Goal: Information Seeking & Learning: Learn about a topic

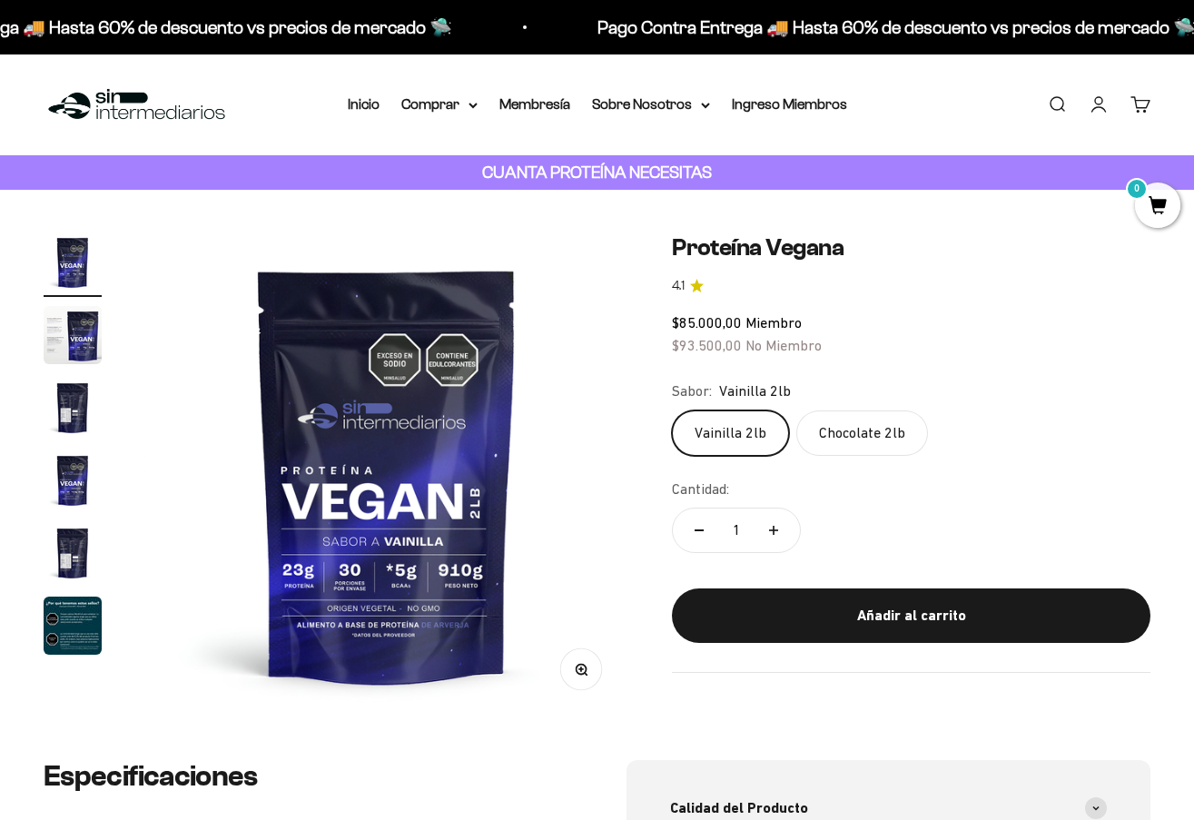
click at [54, 641] on img "Ir al artículo 6" at bounding box center [73, 625] width 58 height 58
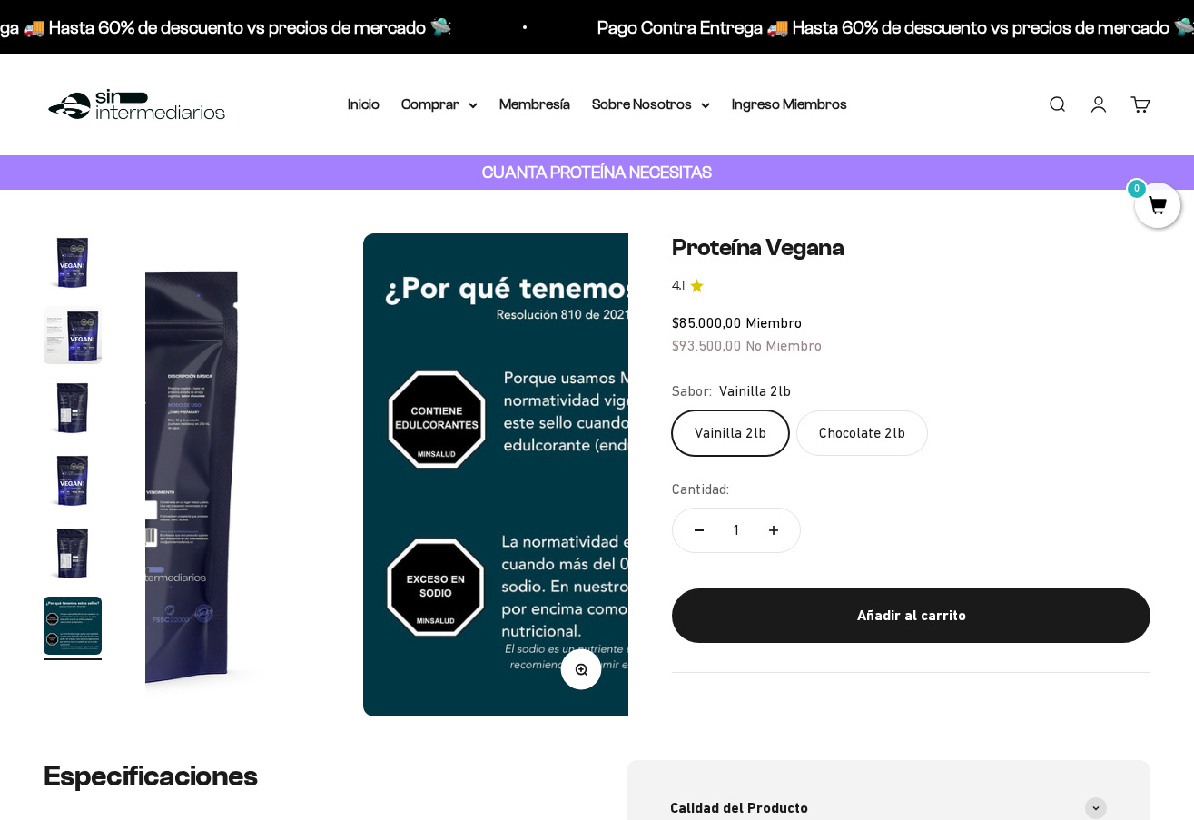
scroll to position [0, 2469]
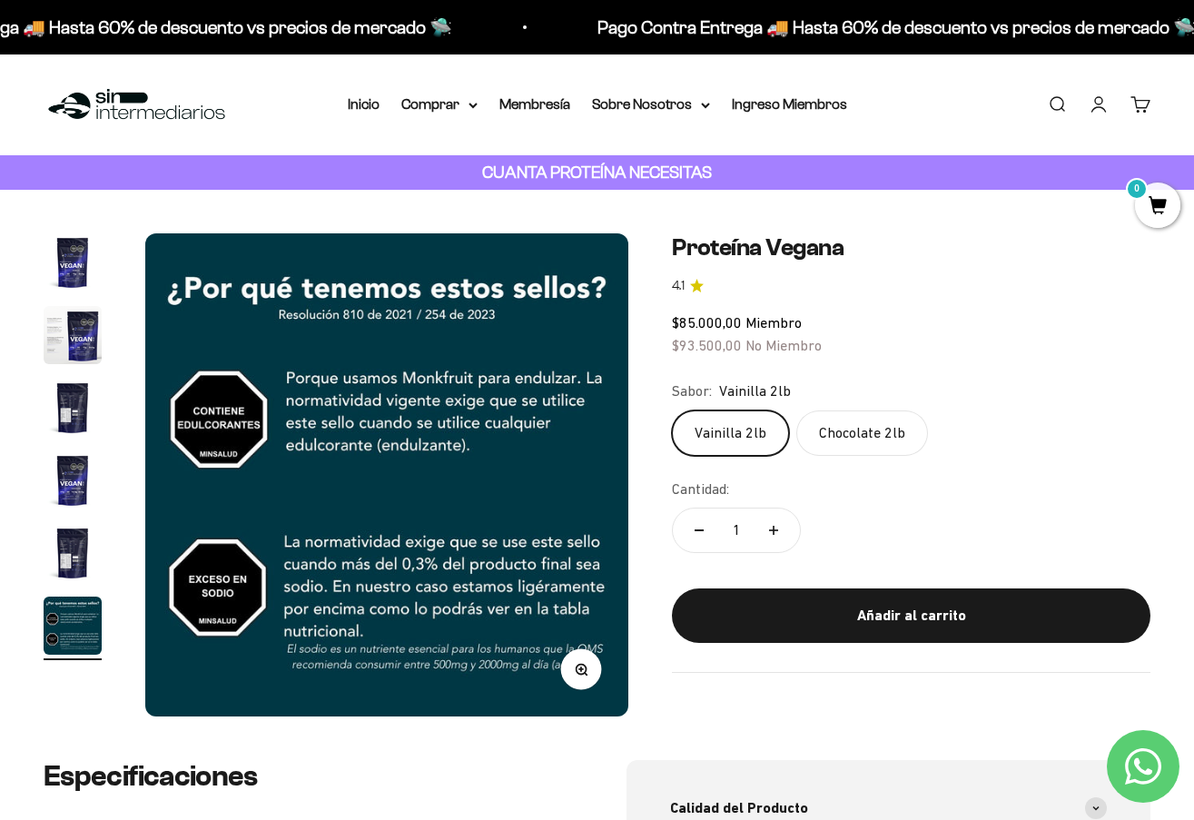
click at [64, 267] on img "Ir al artículo 1" at bounding box center [73, 262] width 58 height 58
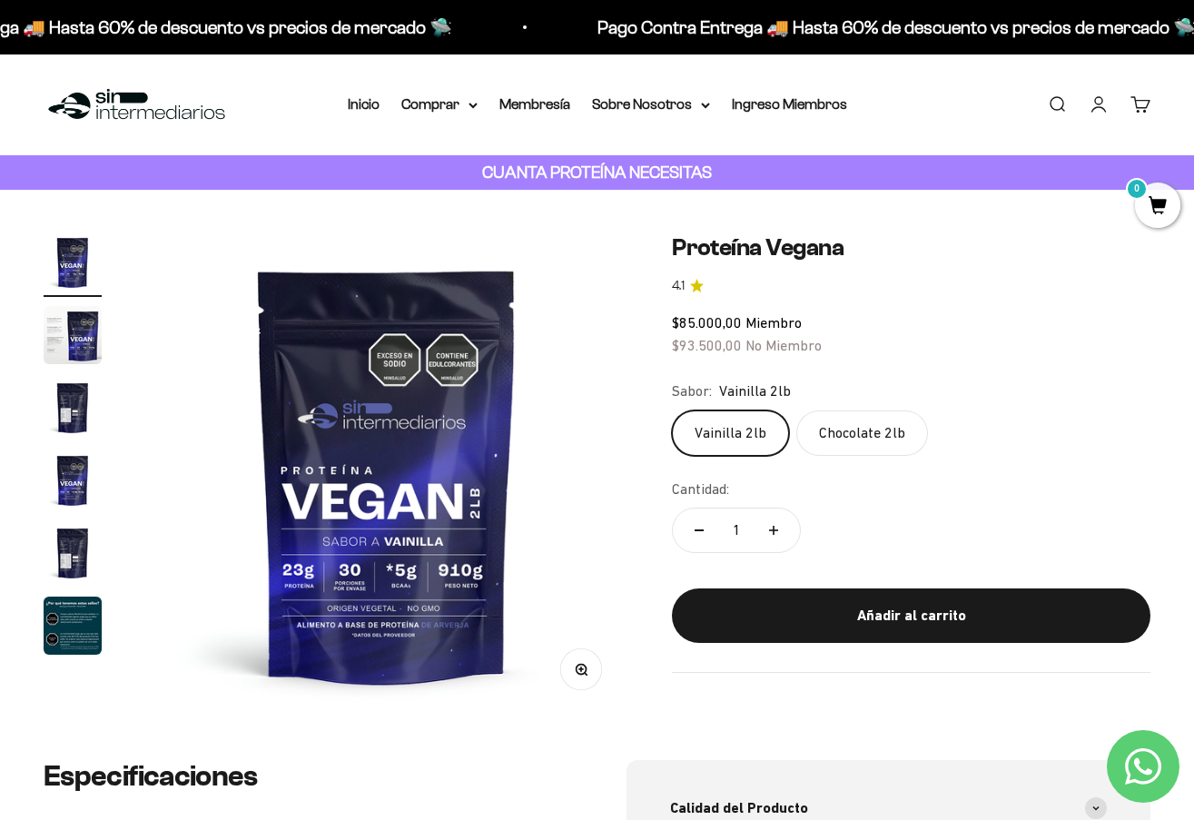
scroll to position [0, 0]
click at [73, 352] on img "Ir al artículo 2" at bounding box center [73, 335] width 58 height 58
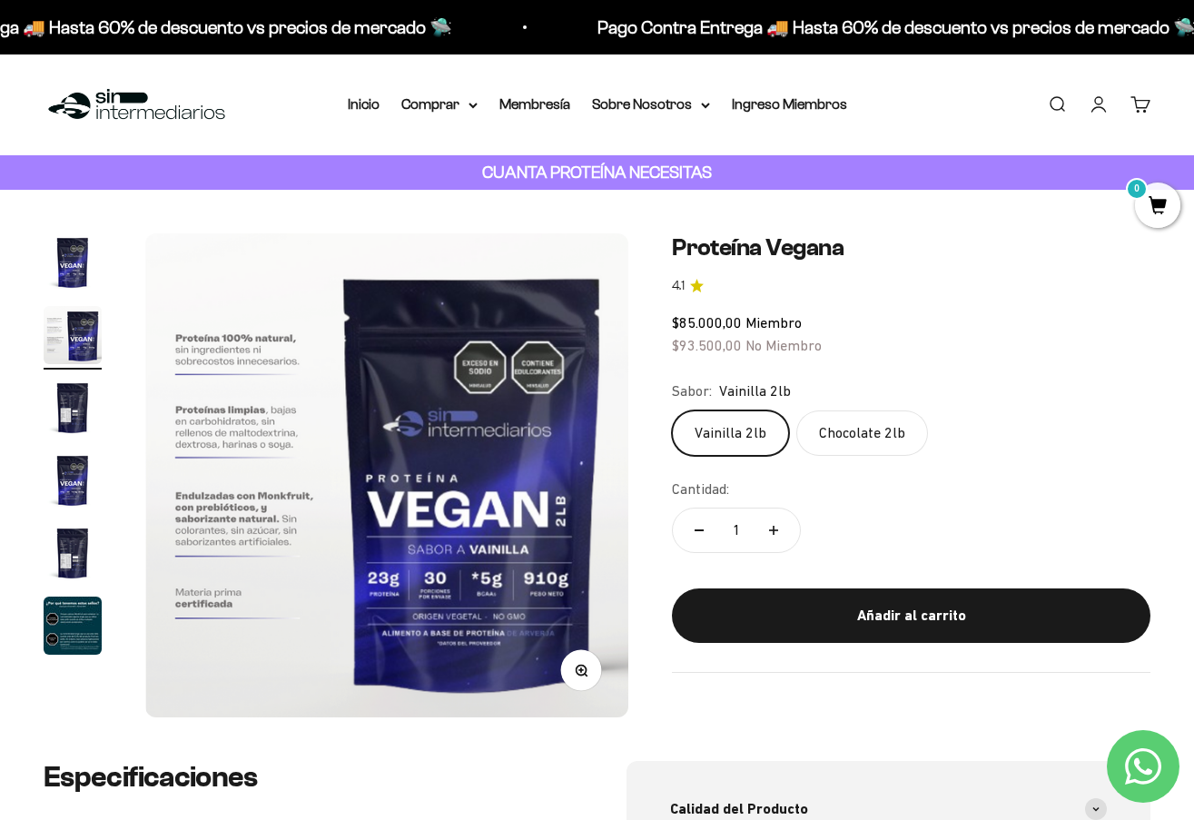
click at [72, 399] on img "Ir al artículo 3" at bounding box center [73, 408] width 58 height 58
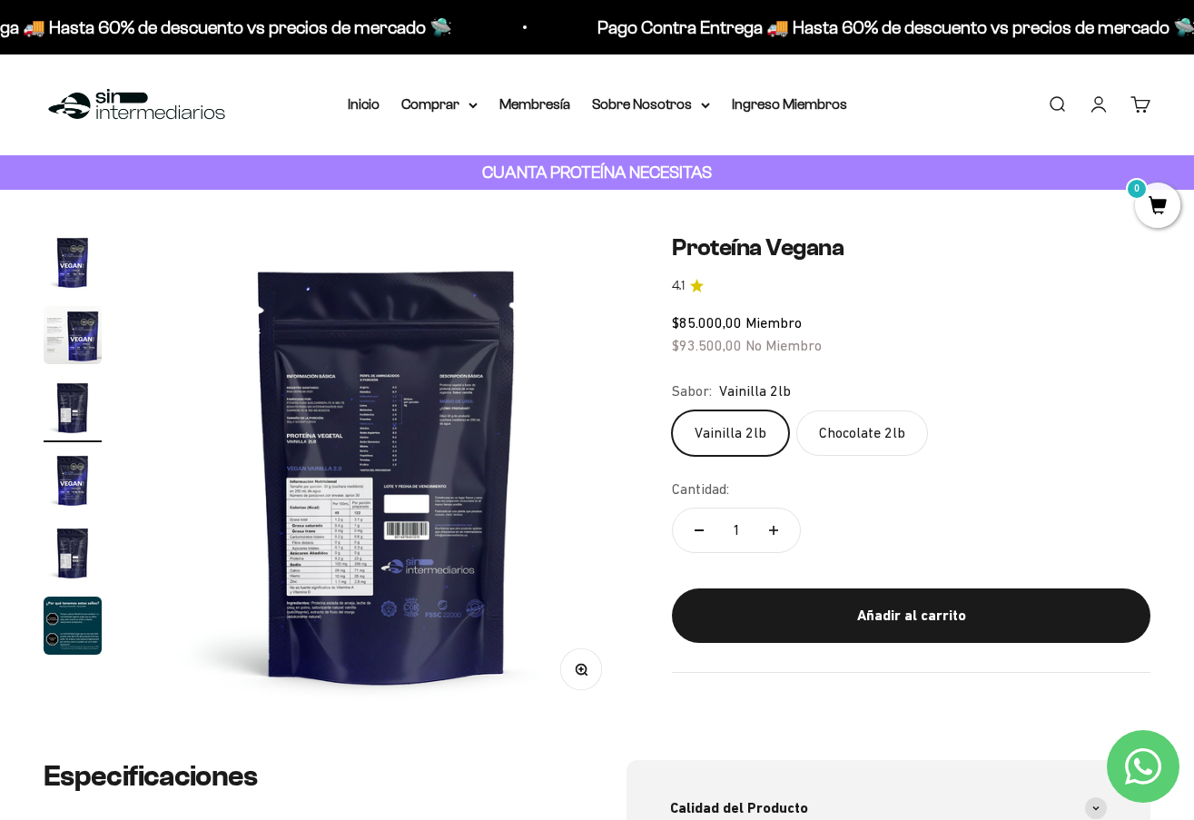
click at [374, 429] on img at bounding box center [386, 474] width 483 height 483
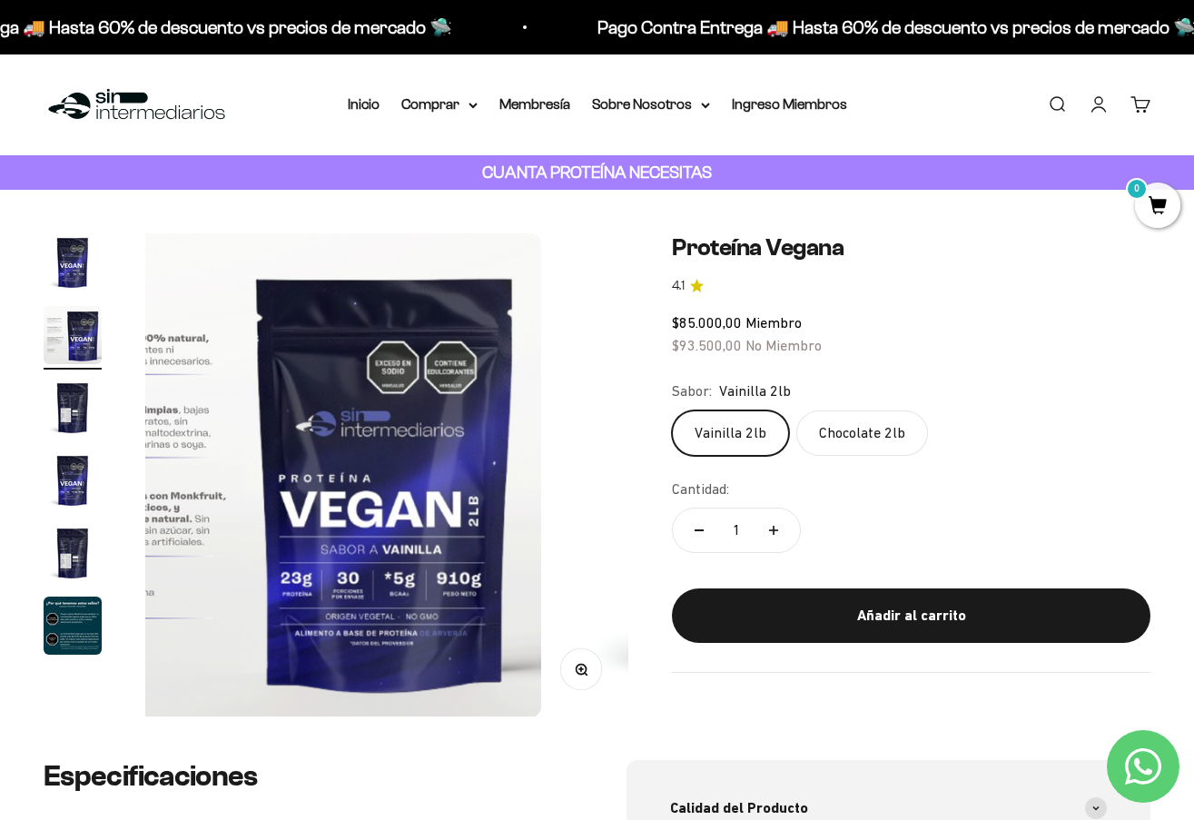
scroll to position [0, 494]
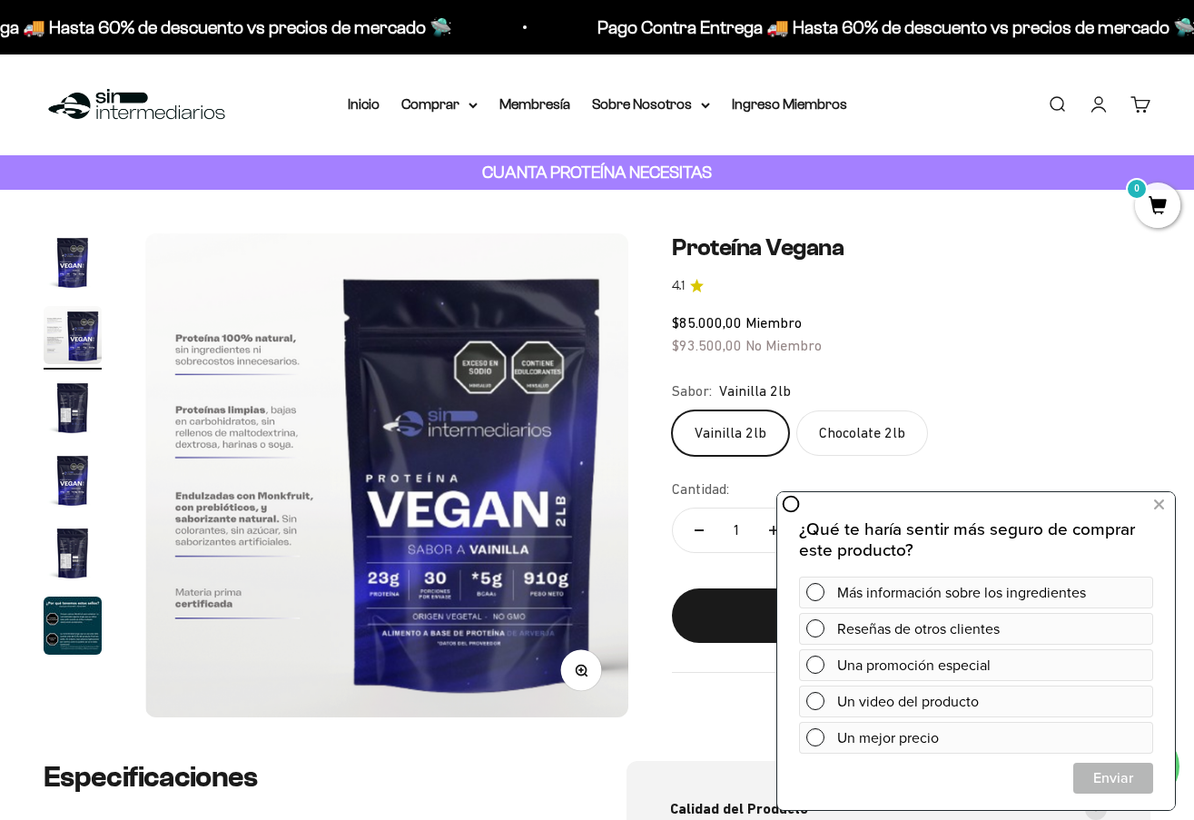
click at [94, 498] on img "Ir al artículo 4" at bounding box center [73, 480] width 58 height 58
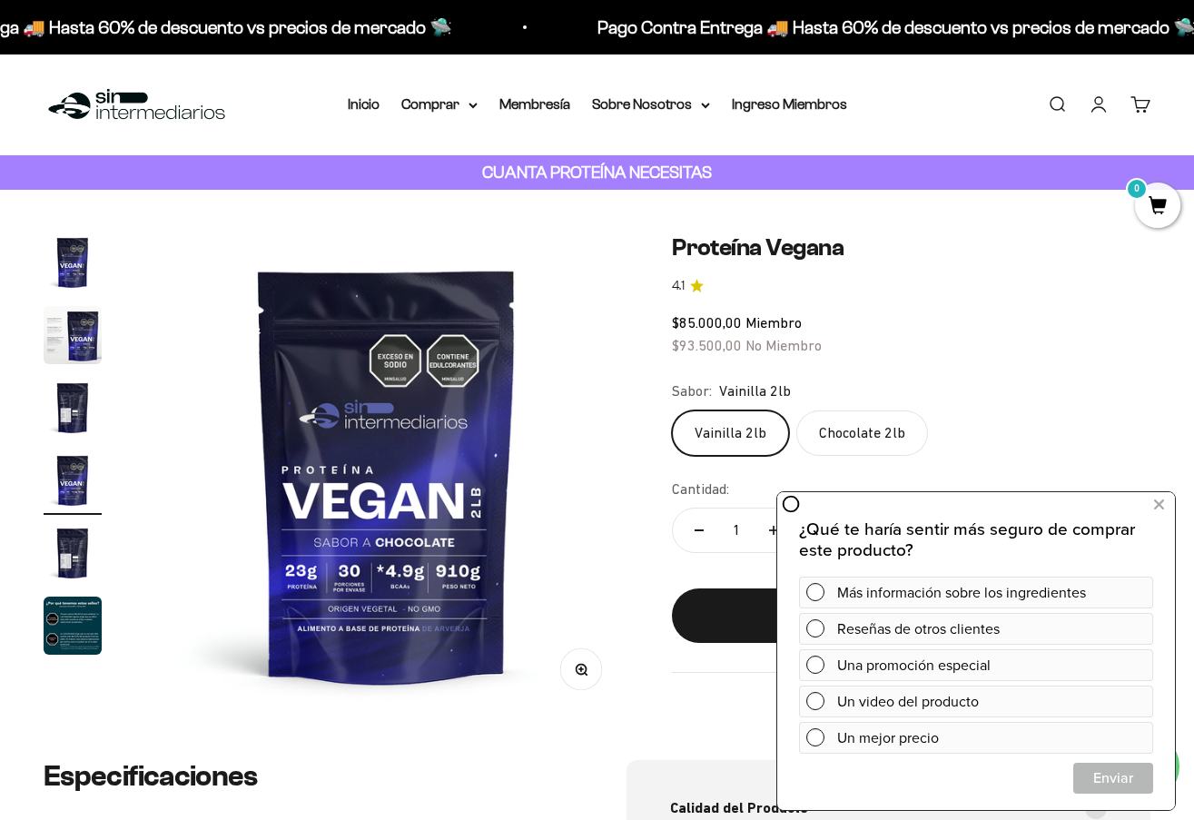
click at [84, 550] on img "Ir al artículo 5" at bounding box center [73, 553] width 58 height 58
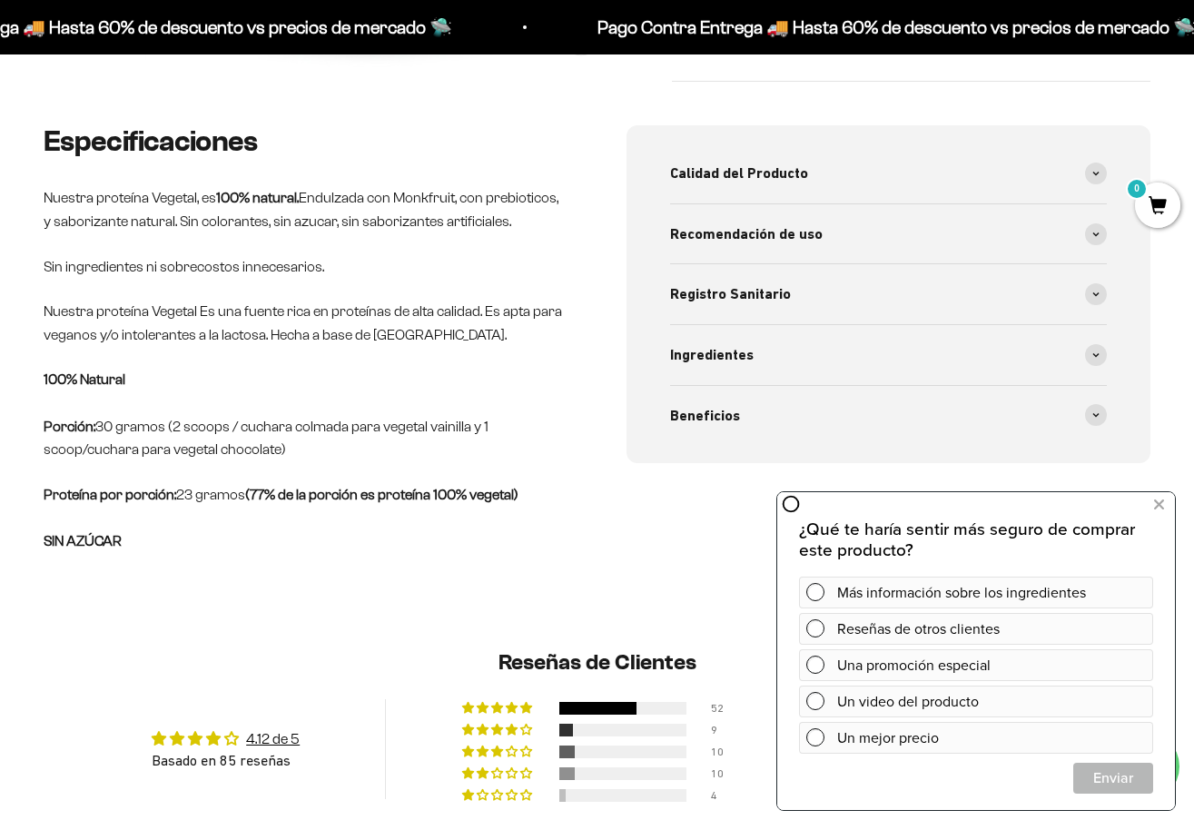
scroll to position [639, 0]
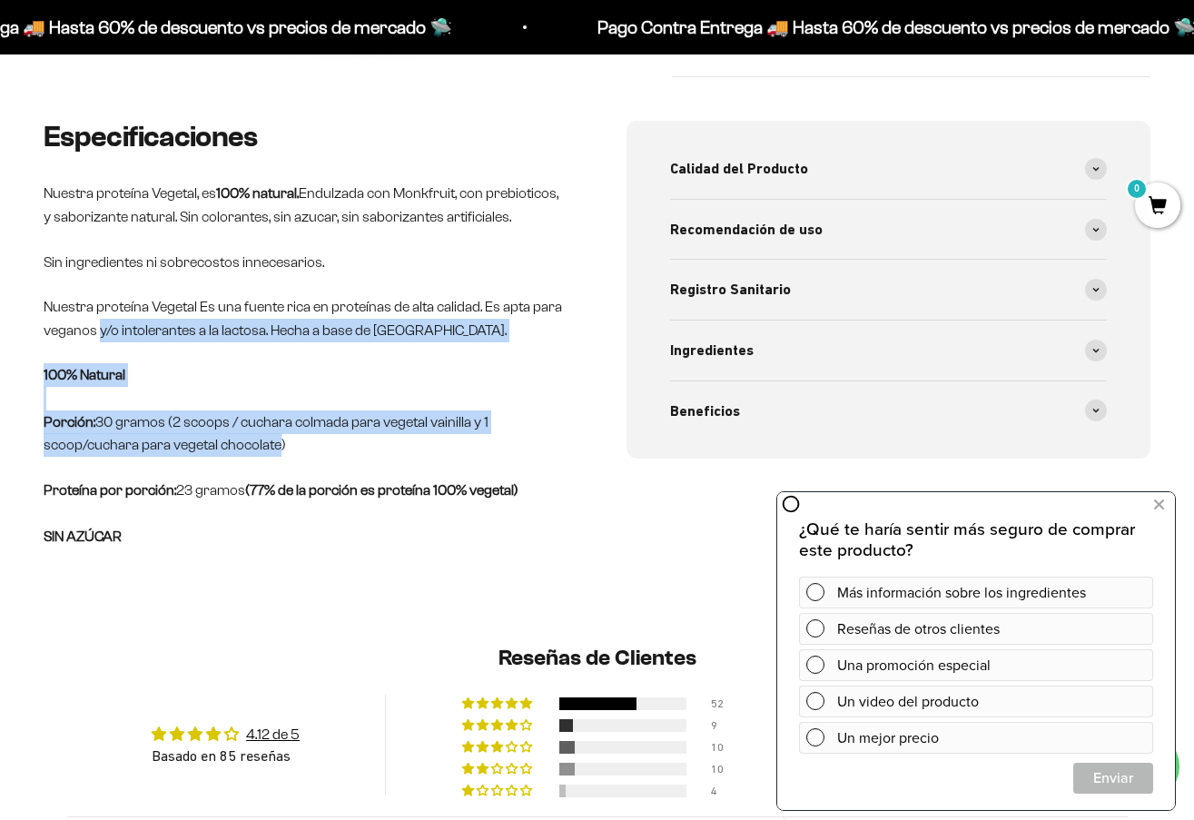
drag, startPoint x: 99, startPoint y: 354, endPoint x: 273, endPoint y: 465, distance: 206.5
click at [273, 465] on div "Especificaciones Nuestra proteína Vegetal, es 100% natural. Endulzada con Monkf…" at bounding box center [306, 334] width 525 height 427
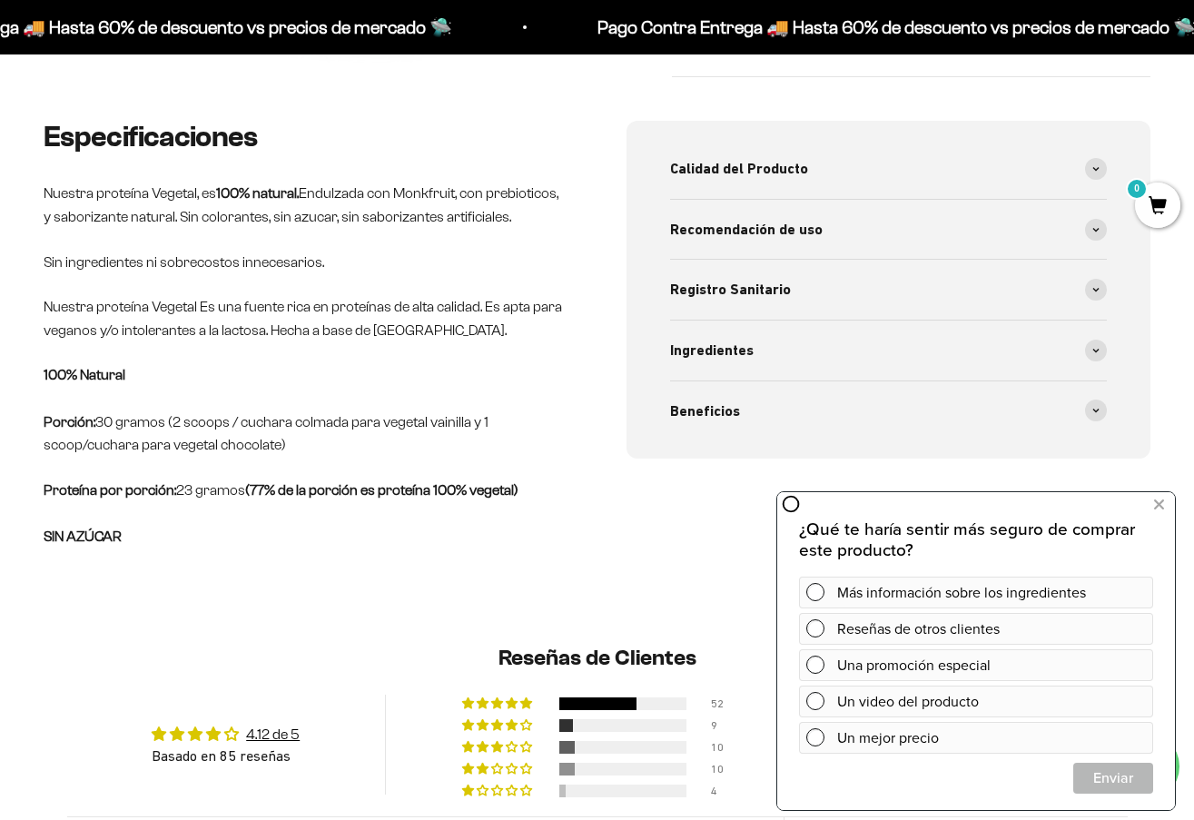
click at [285, 456] on p "100% Natural Porción: 30 gramos (2 scoops / cuchara colmada para vegetal vainil…" at bounding box center [306, 409] width 525 height 93
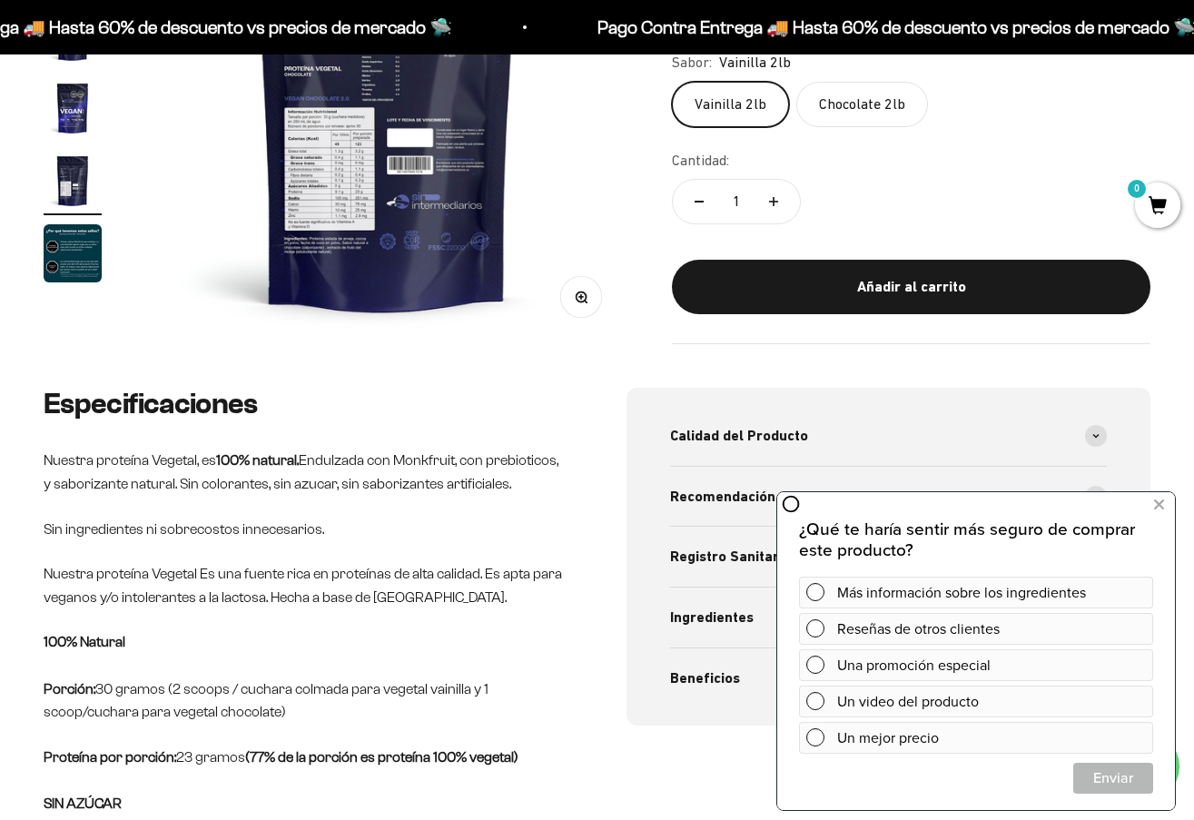
scroll to position [116, 0]
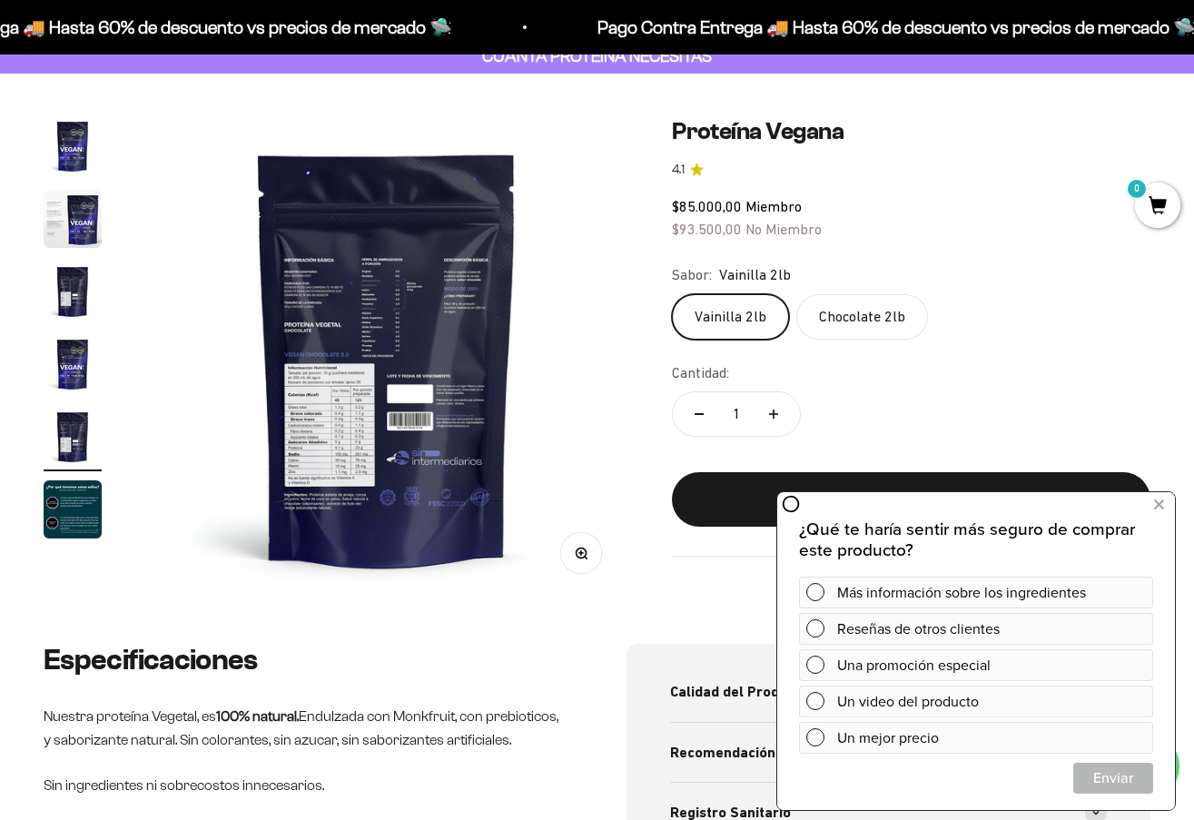
click at [869, 320] on label "Chocolate 2lb" at bounding box center [862, 316] width 132 height 45
click at [672, 294] on input "Chocolate 2lb" at bounding box center [671, 293] width 1 height 1
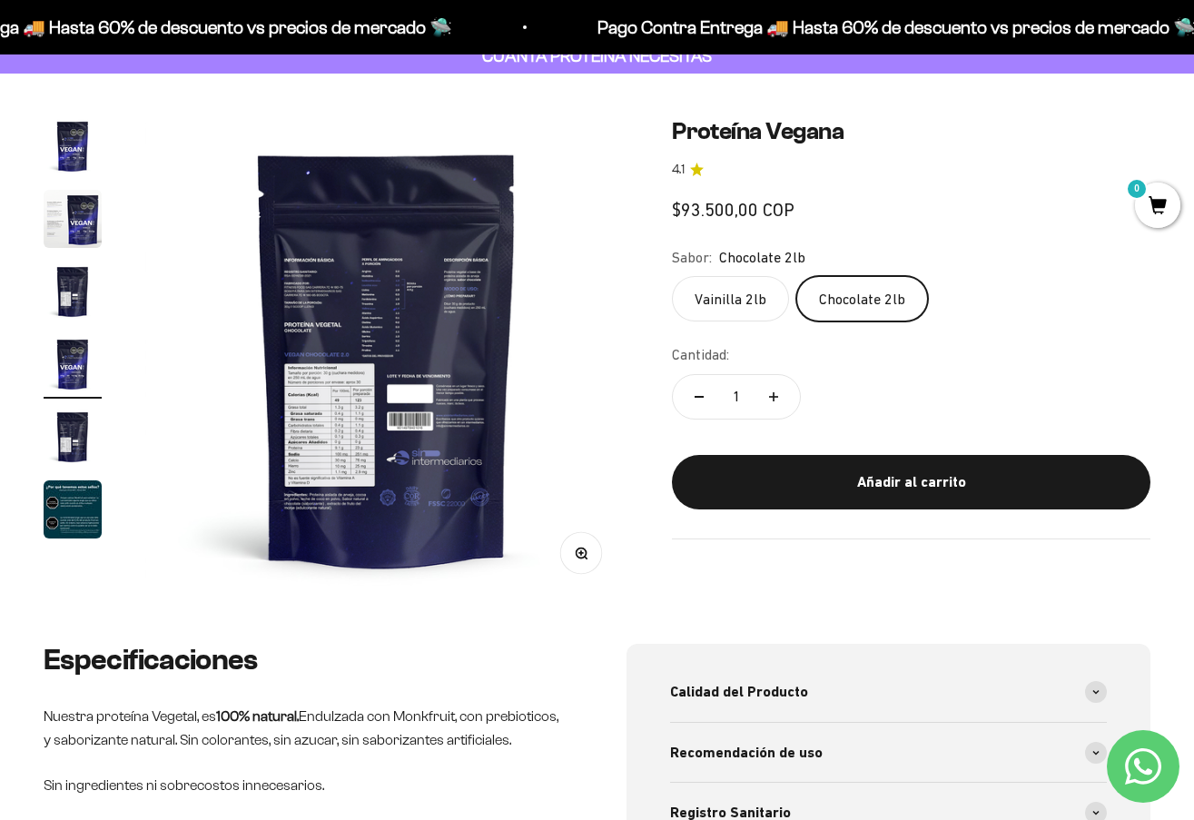
scroll to position [0, 1482]
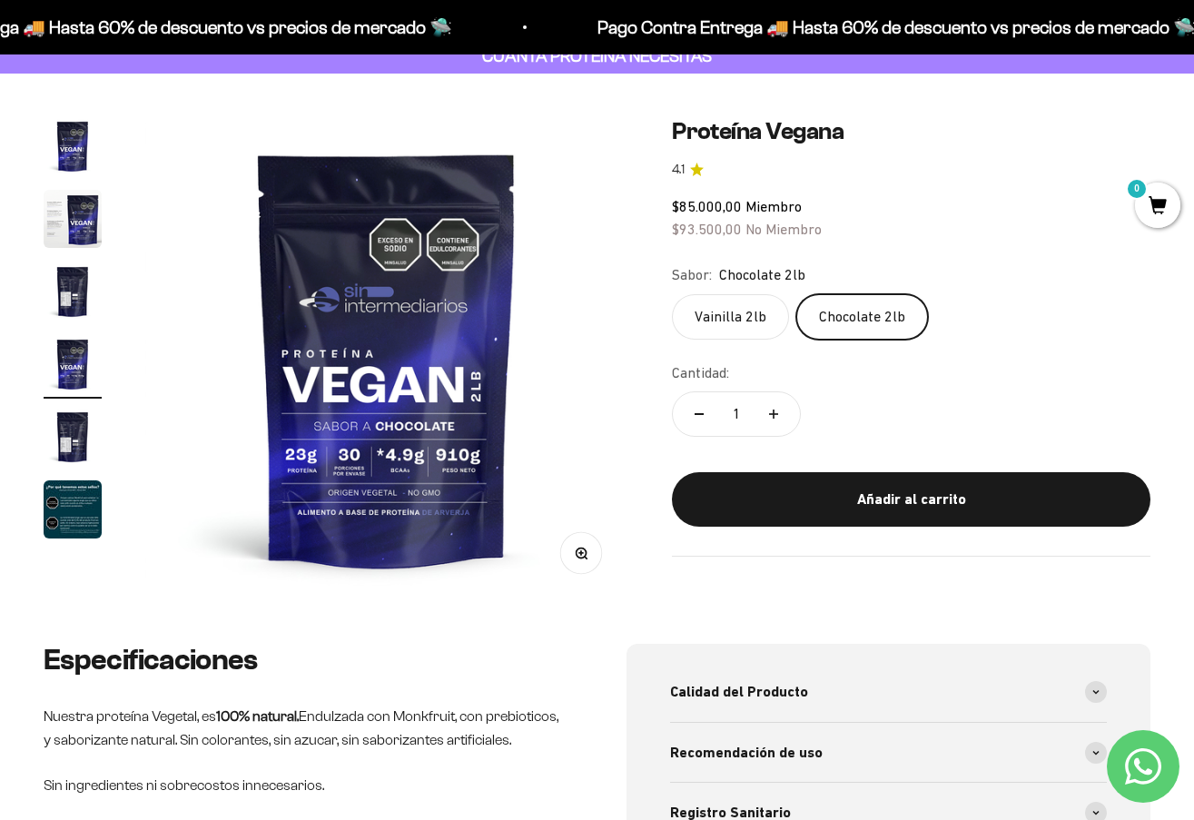
click at [739, 309] on label "Vainilla 2lb" at bounding box center [730, 316] width 117 height 45
click at [672, 294] on input "Vainilla 2lb" at bounding box center [671, 293] width 1 height 1
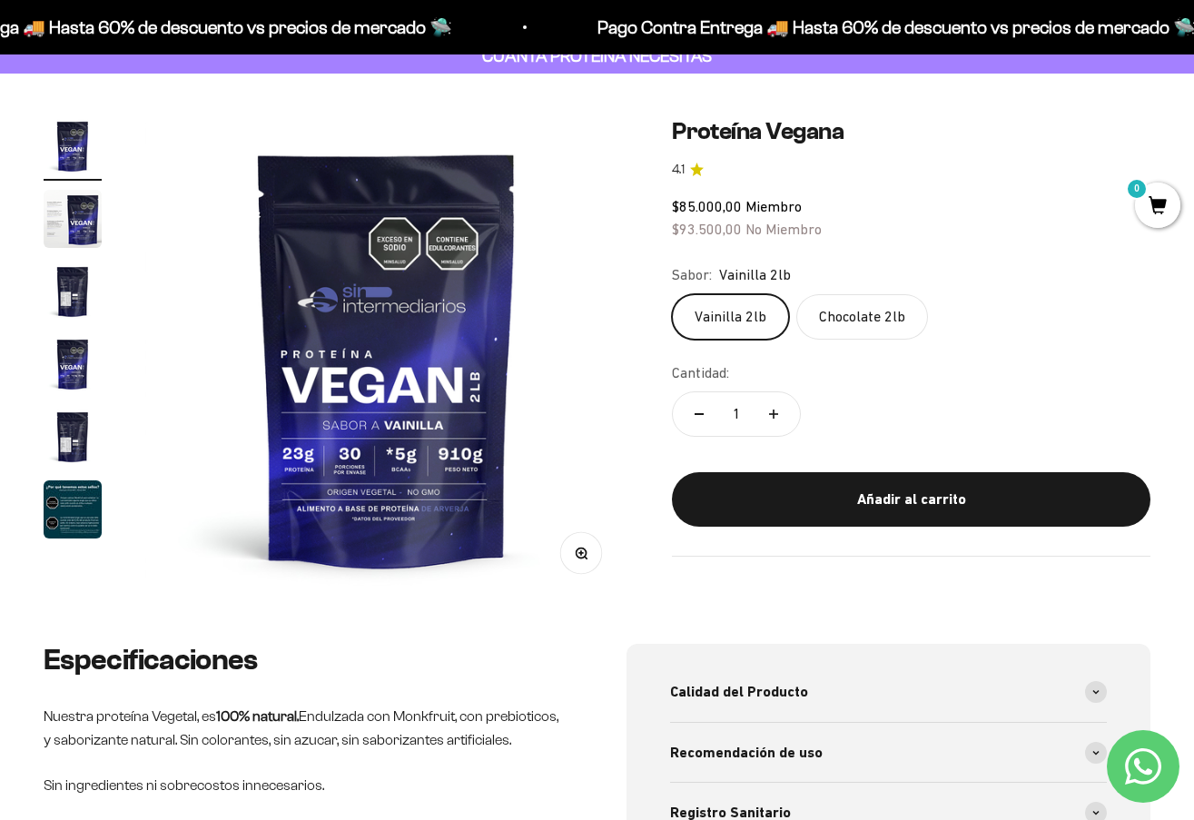
click at [817, 305] on label "Chocolate 2lb" at bounding box center [862, 316] width 132 height 45
click at [672, 294] on input "Chocolate 2lb" at bounding box center [671, 293] width 1 height 1
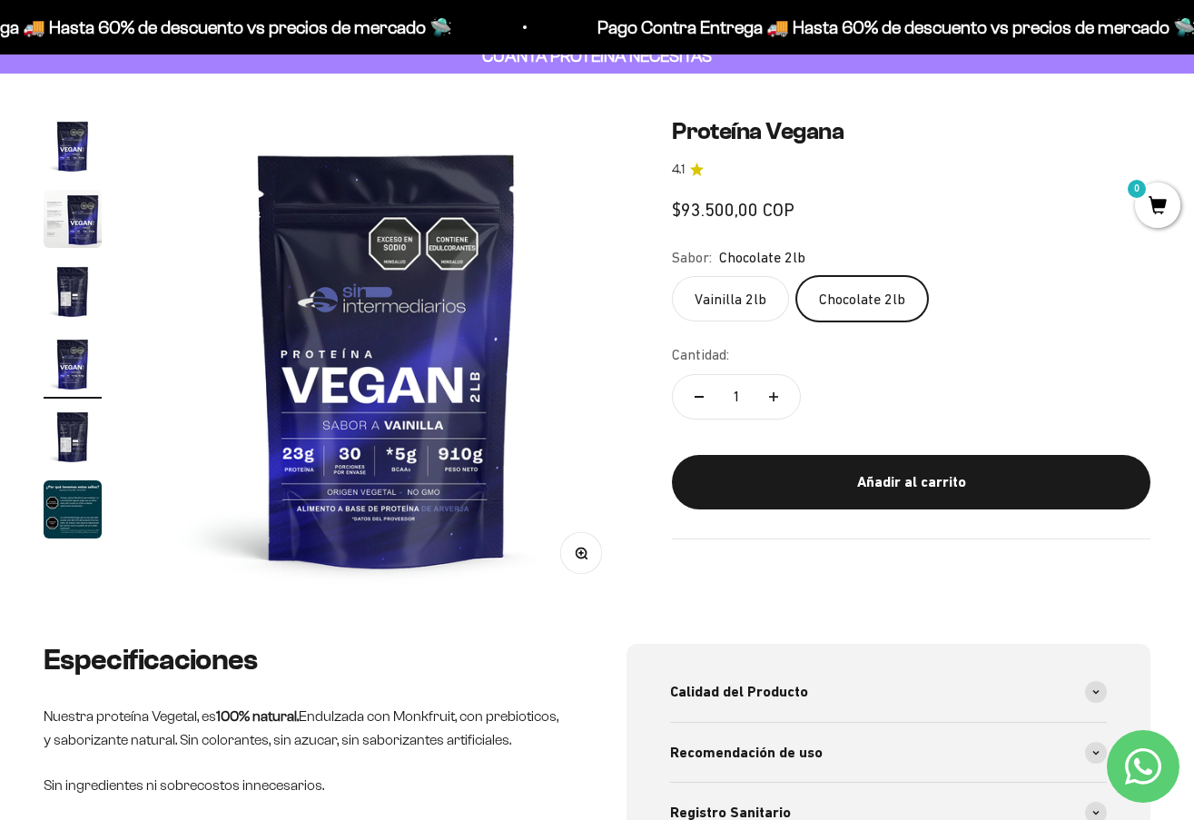
scroll to position [0, 1482]
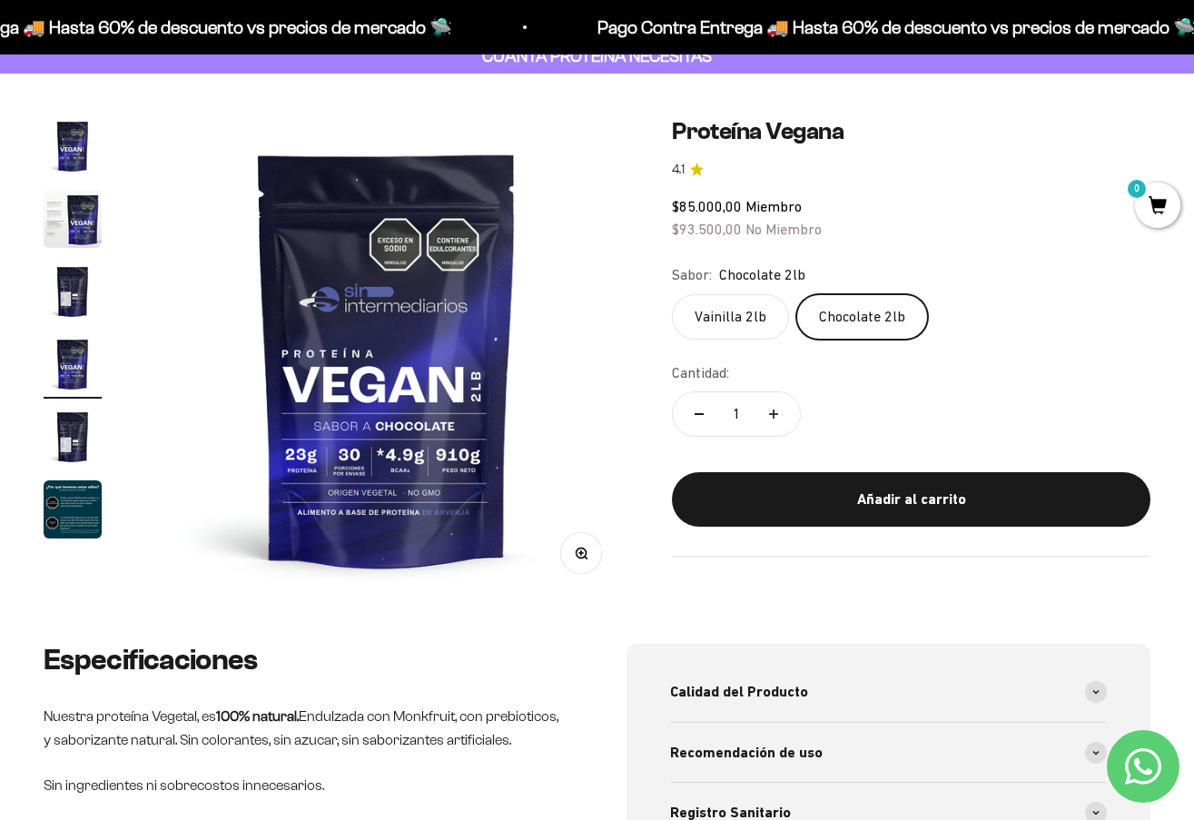
click at [70, 250] on button "Ir al artículo 2" at bounding box center [73, 222] width 58 height 64
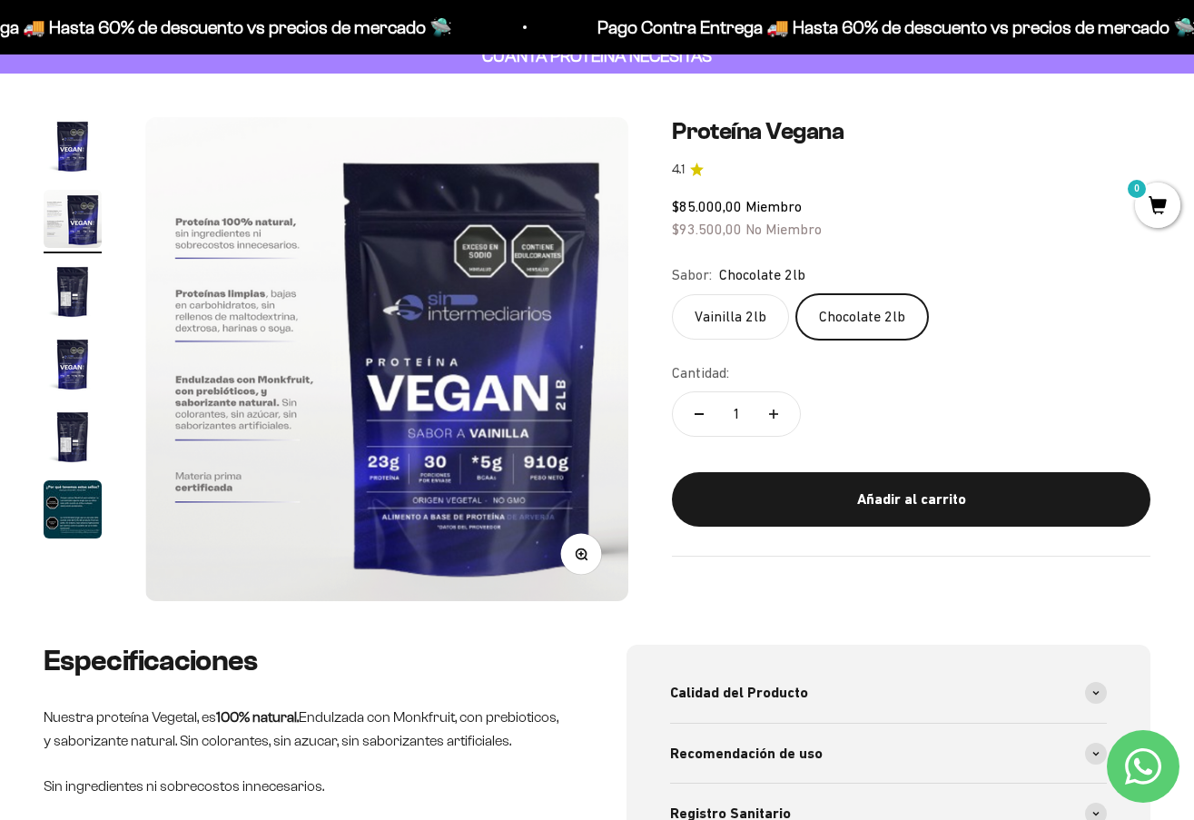
click at [67, 449] on img "Ir al artículo 5" at bounding box center [73, 437] width 58 height 58
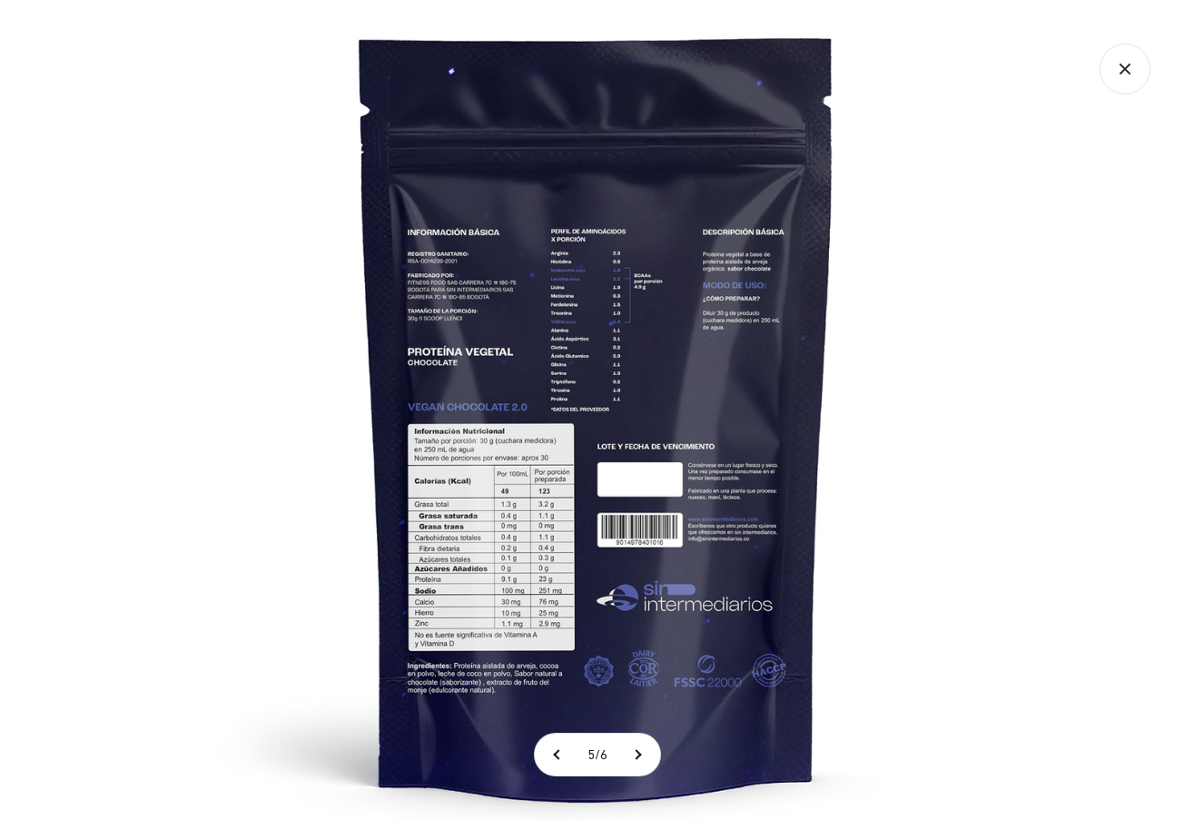
scroll to position [0, 0]
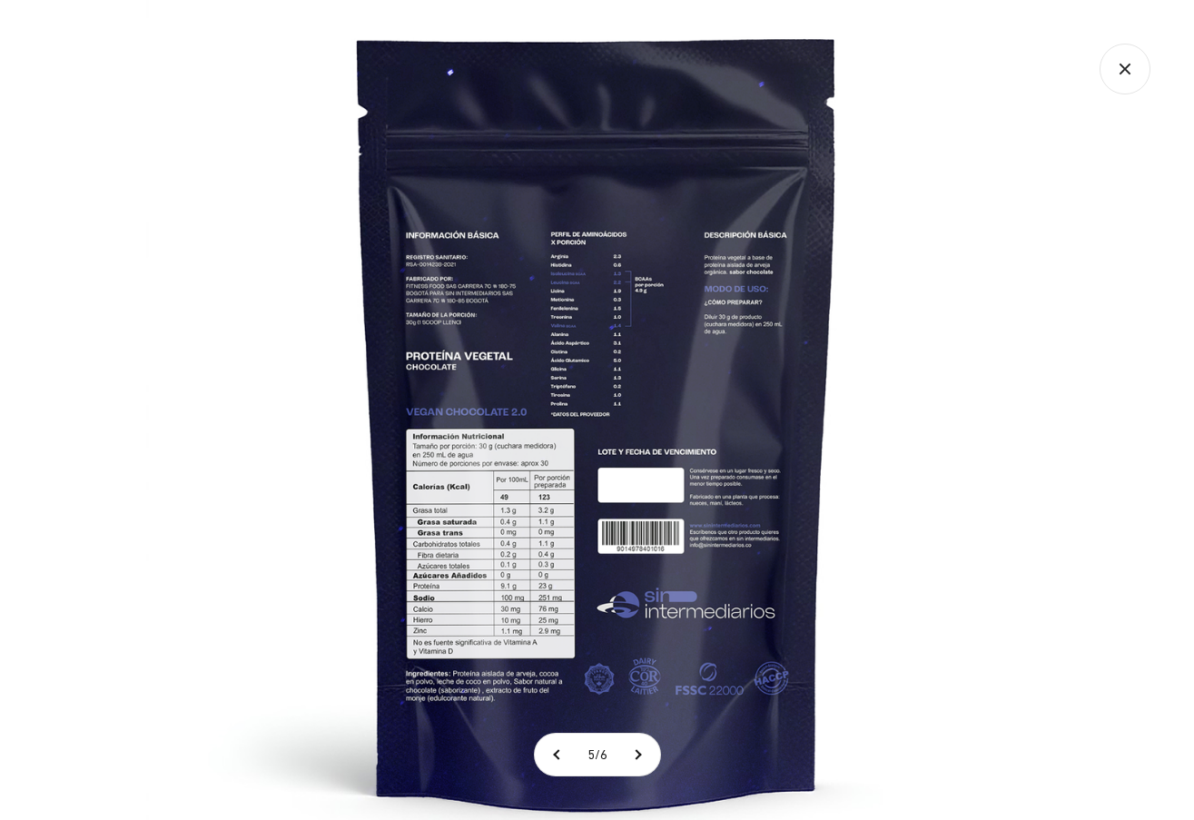
click at [1135, 64] on icon "Cerrar galería" at bounding box center [1124, 69] width 51 height 51
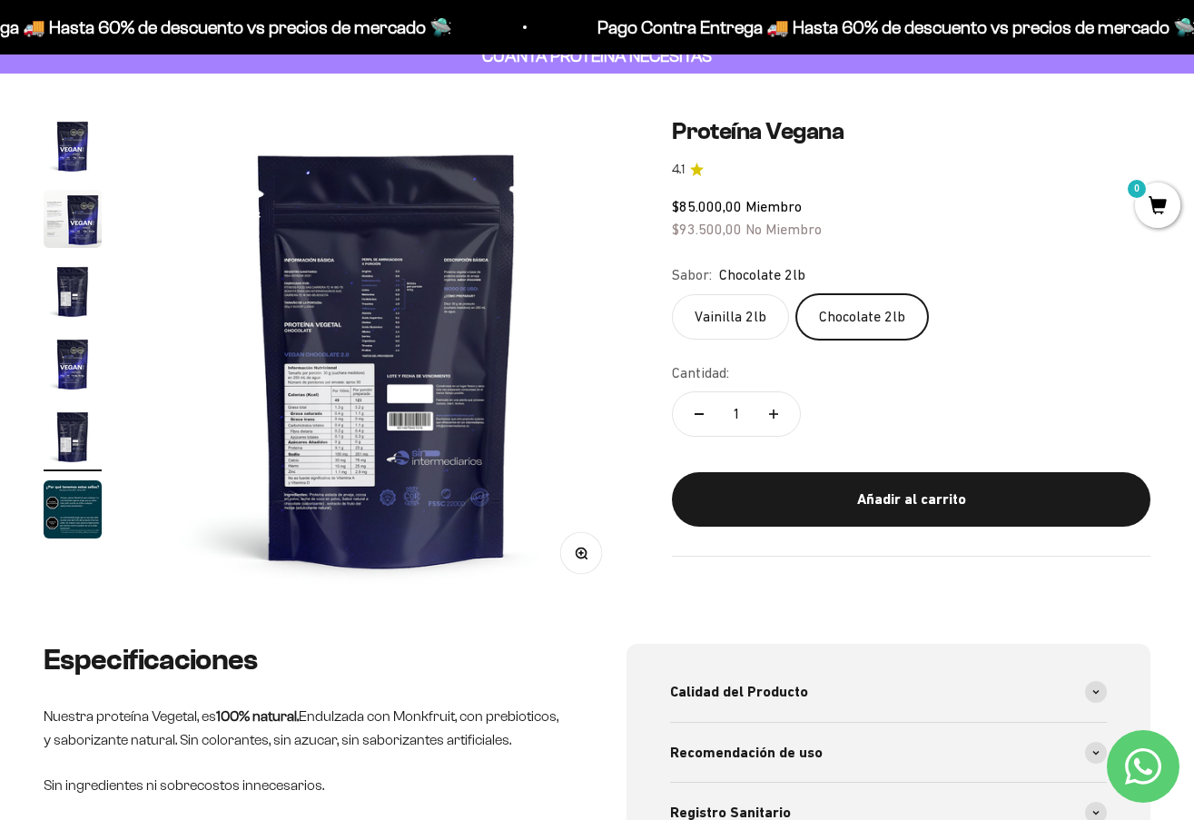
click at [735, 327] on label "Vainilla 2lb" at bounding box center [730, 316] width 117 height 45
click at [672, 294] on input "Vainilla 2lb" at bounding box center [671, 293] width 1 height 1
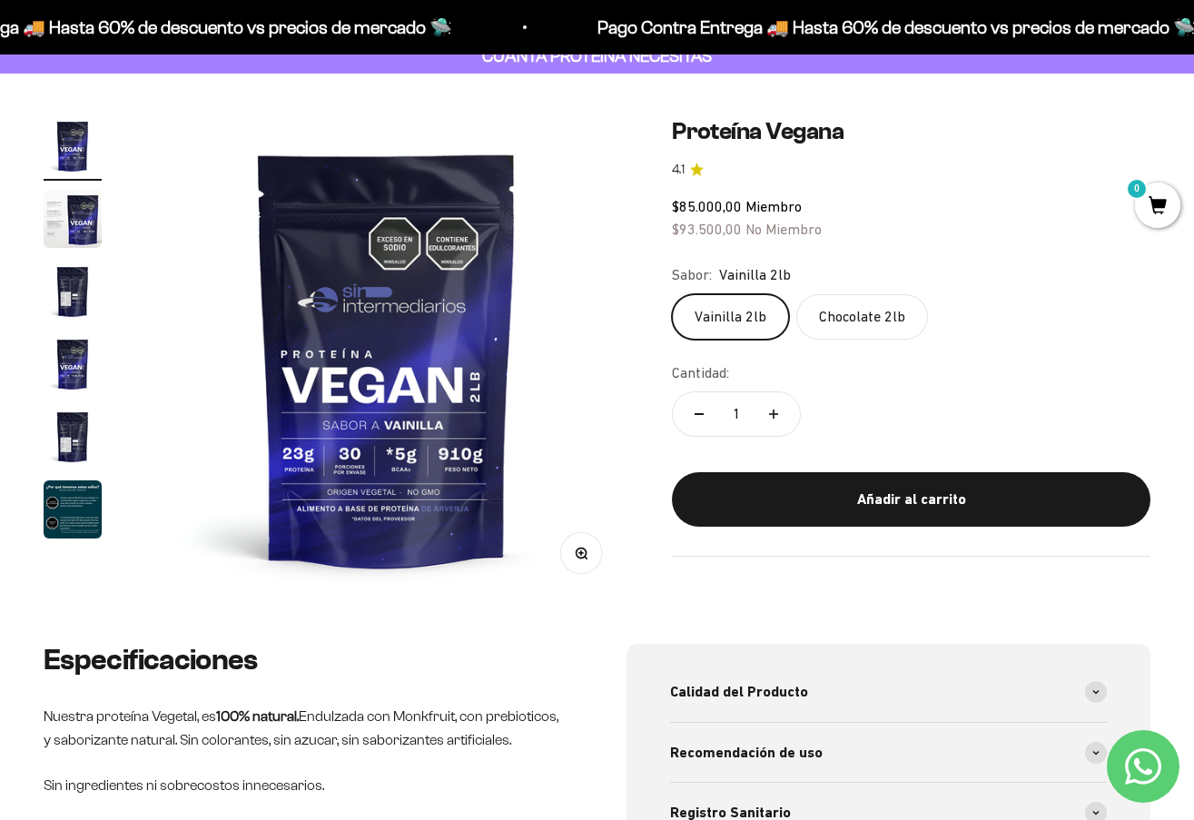
click at [64, 281] on img "Ir al artículo 3" at bounding box center [73, 291] width 58 height 58
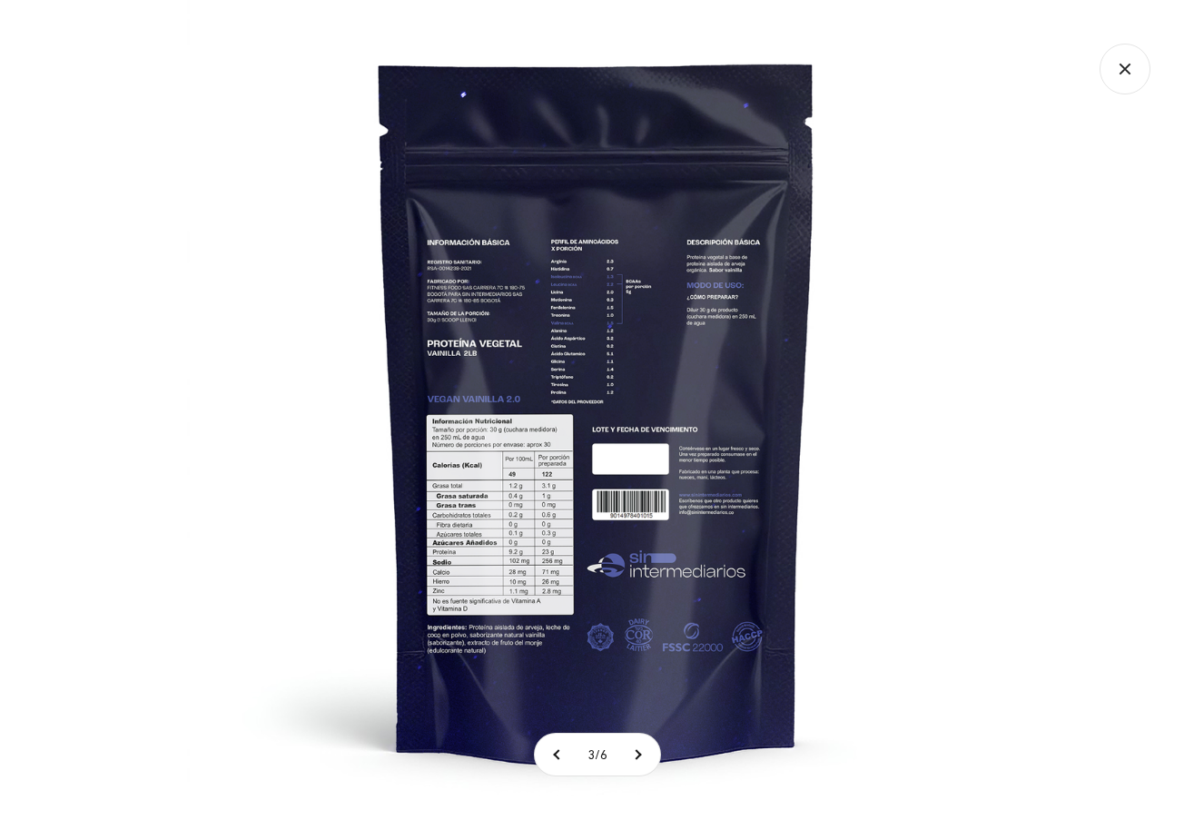
click at [187, 0] on div at bounding box center [187, 0] width 0 height 0
click at [1137, 64] on icon "Cerrar galería" at bounding box center [1124, 69] width 51 height 51
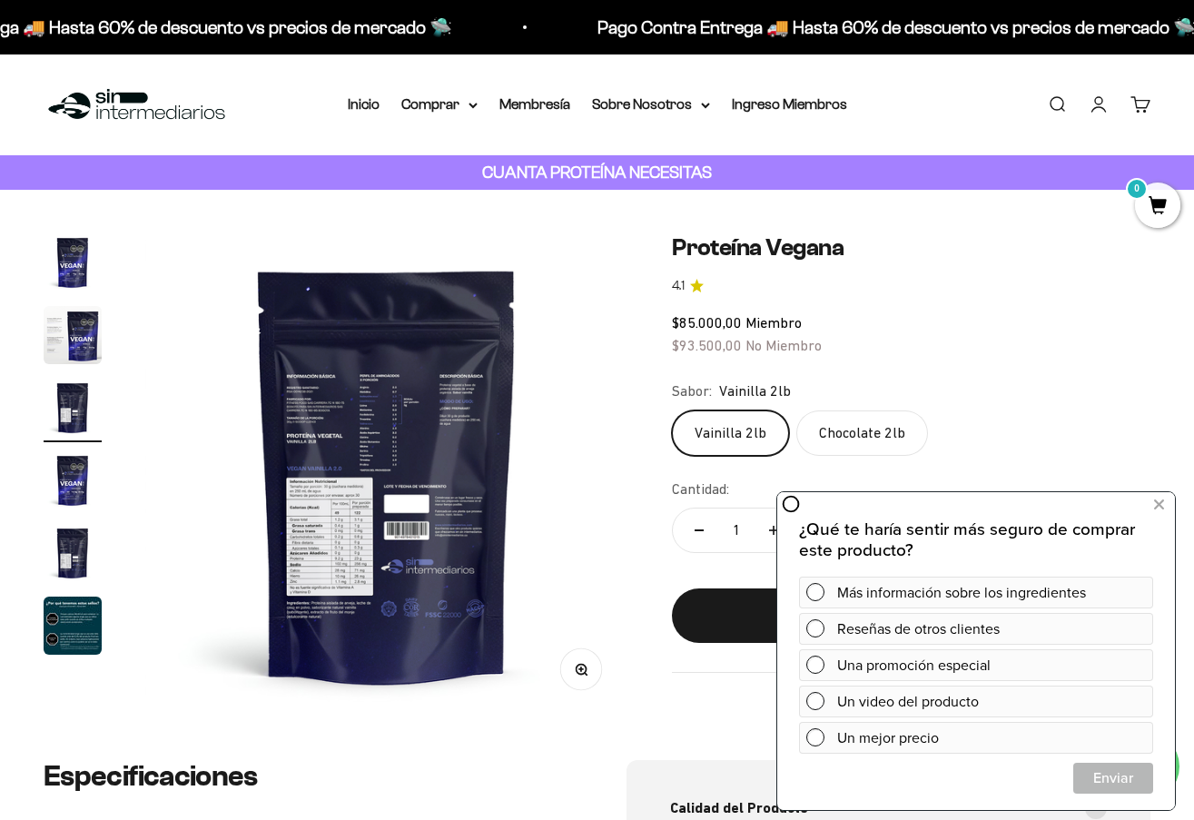
scroll to position [0, 0]
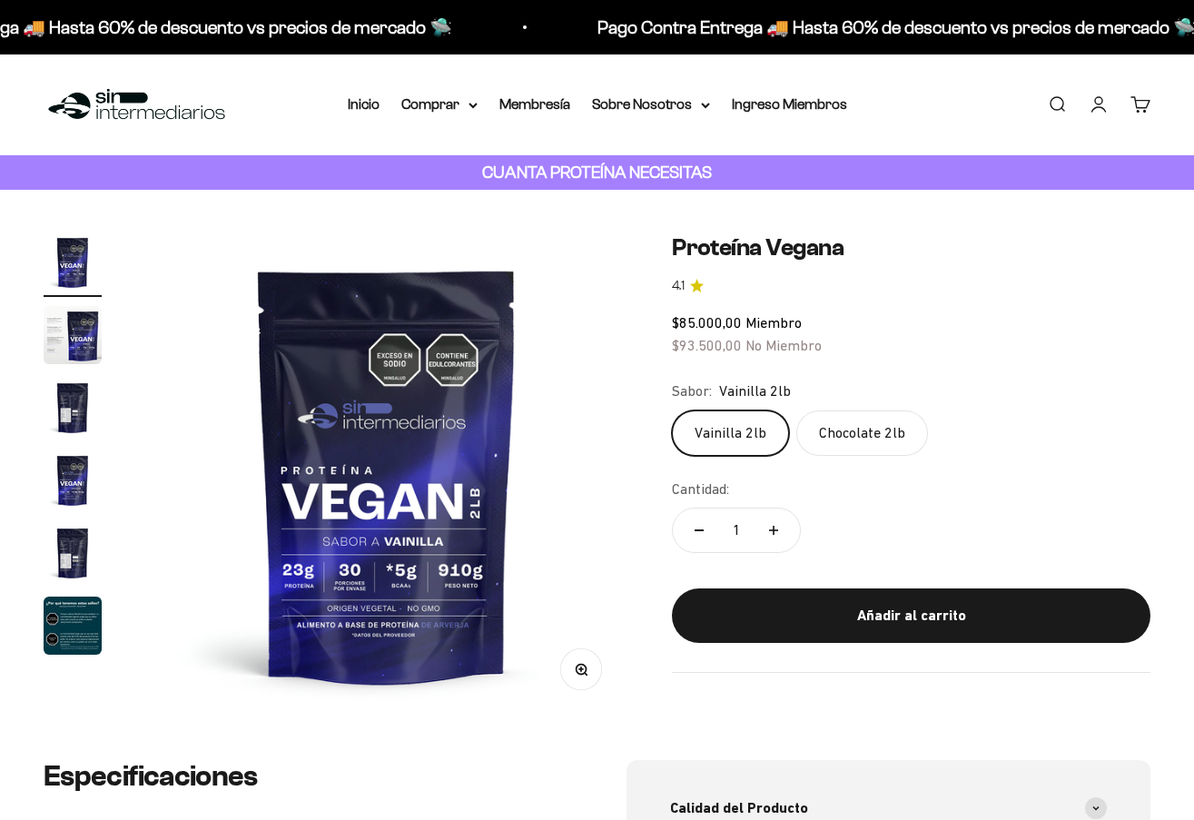
click at [79, 329] on img "Ir al artículo 2" at bounding box center [73, 335] width 58 height 58
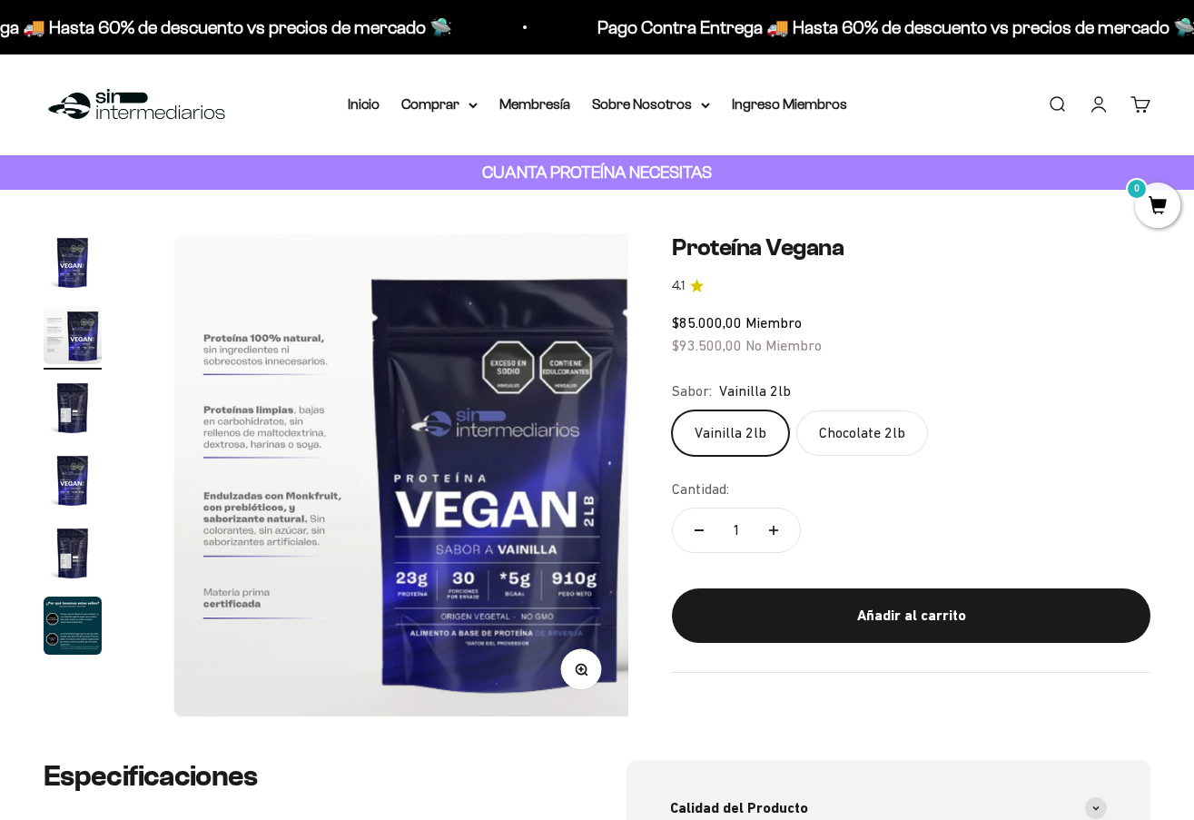
scroll to position [0, 494]
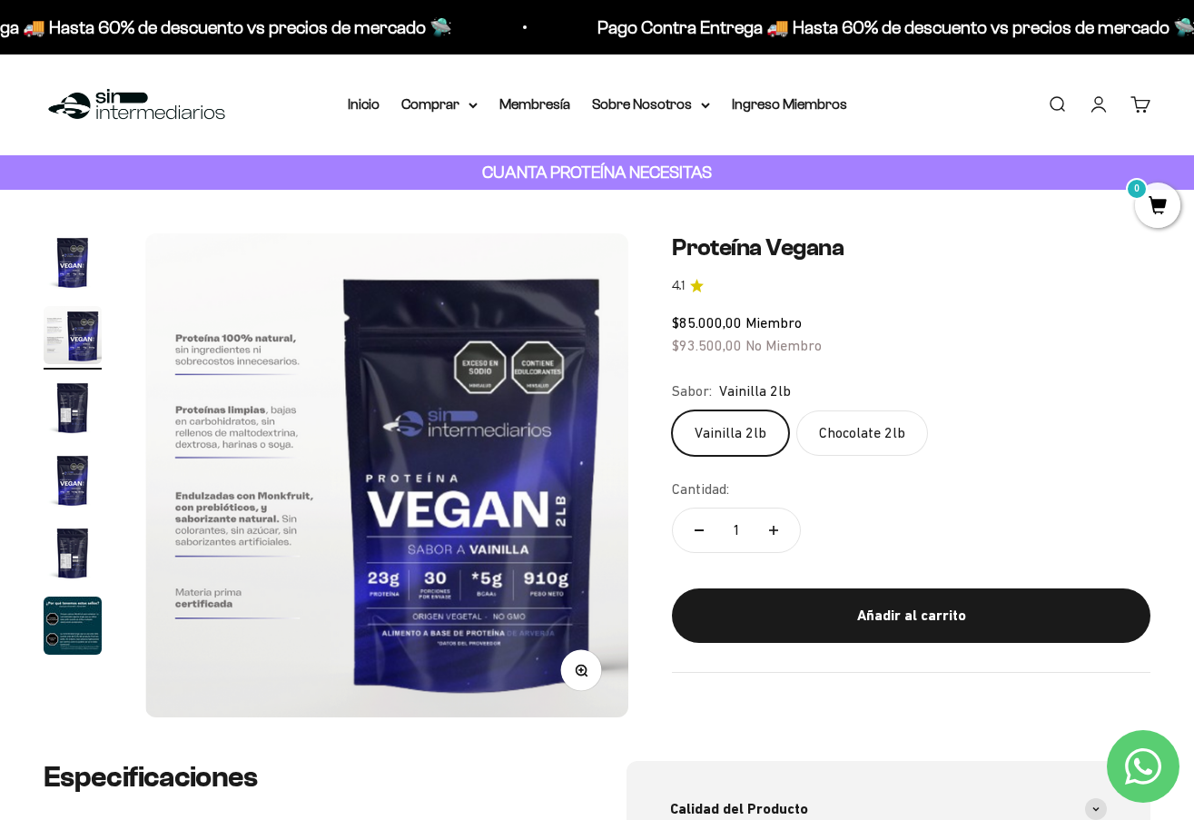
click at [83, 551] on img "Ir al artículo 5" at bounding box center [73, 553] width 58 height 58
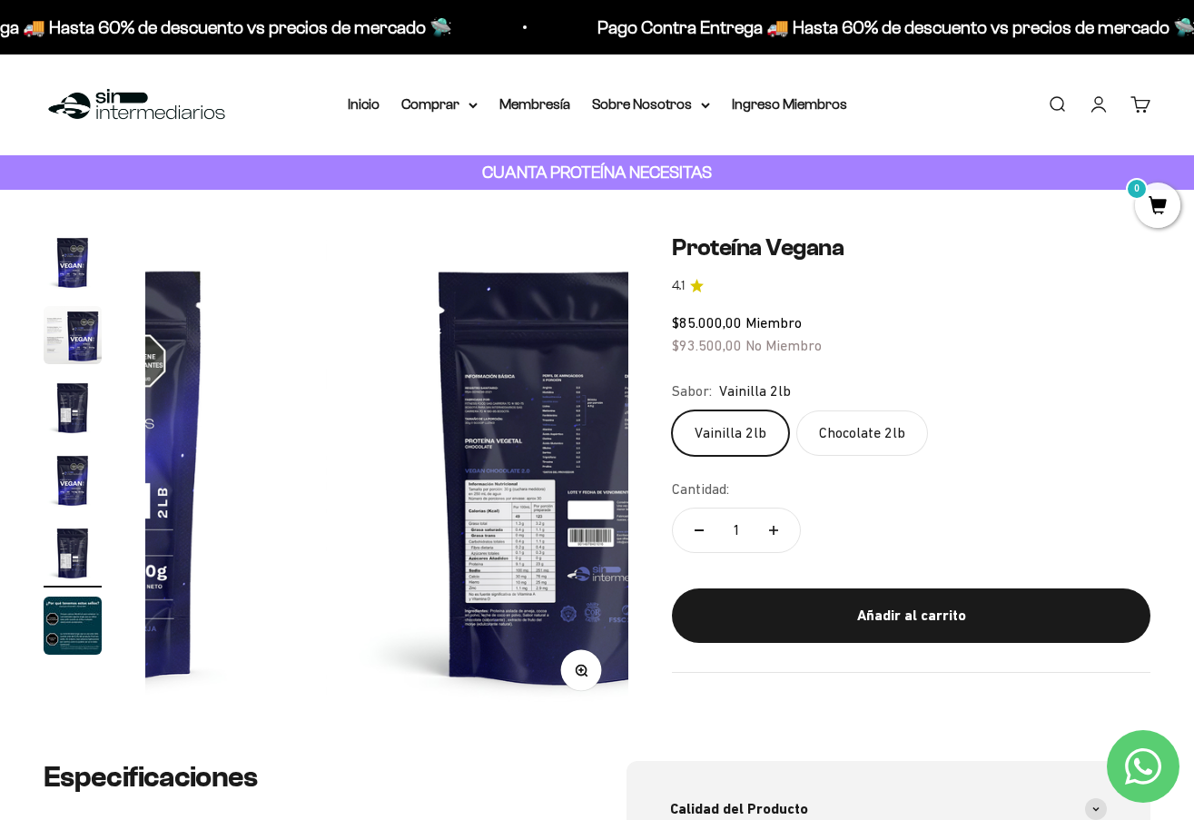
scroll to position [0, 1975]
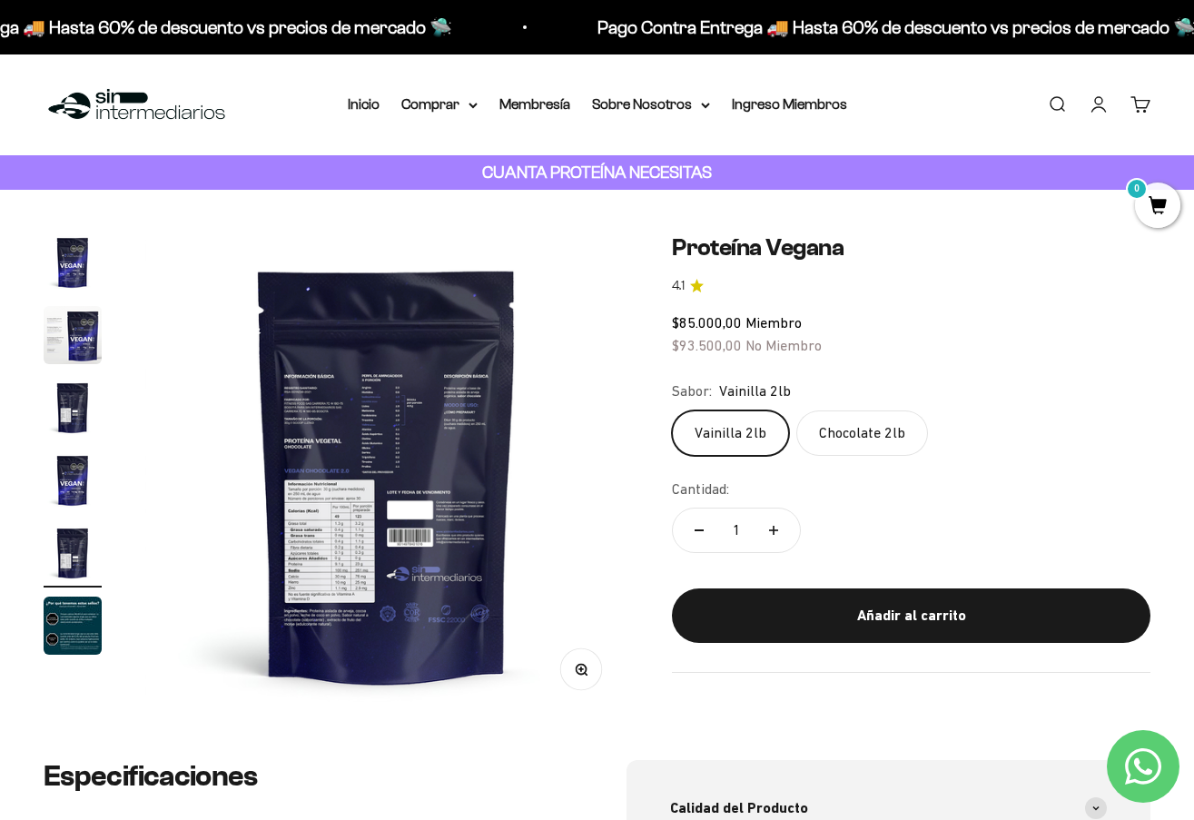
click at [369, 490] on img at bounding box center [386, 474] width 483 height 483
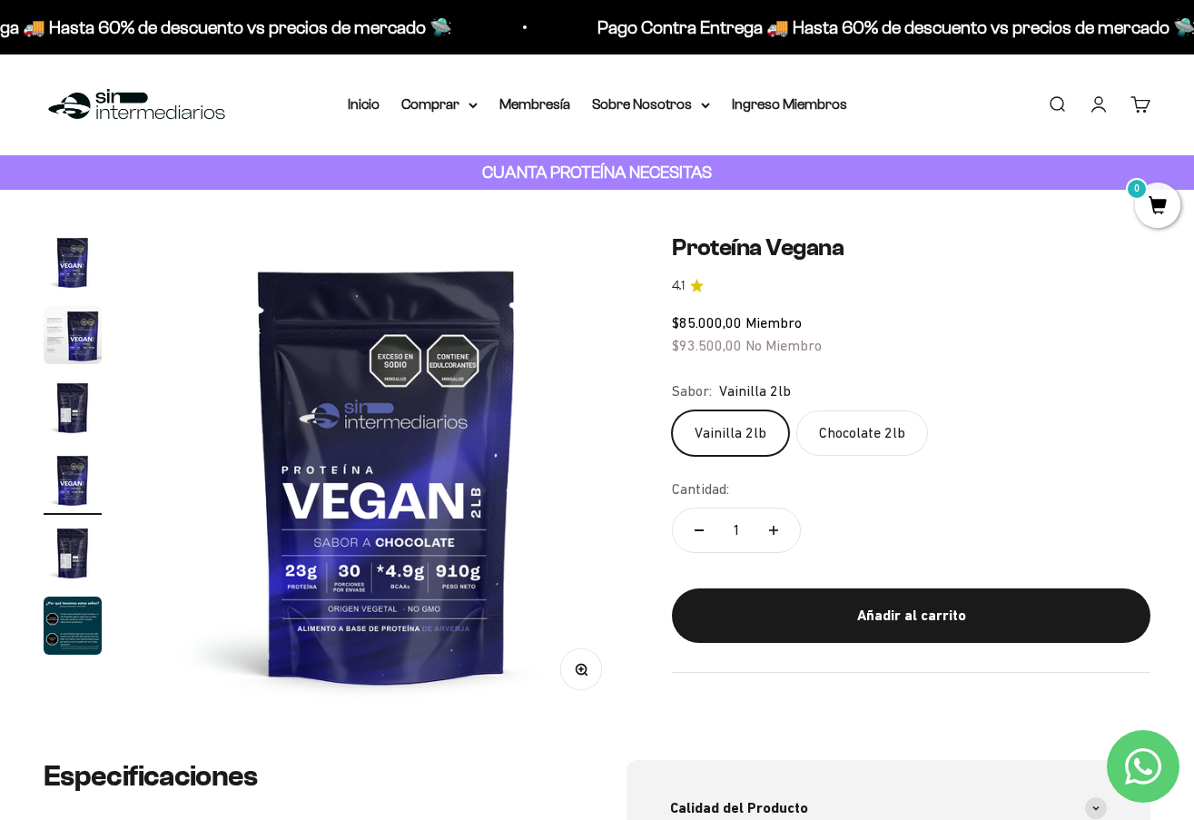
click at [54, 554] on img "Ir al artículo 5" at bounding box center [73, 553] width 58 height 58
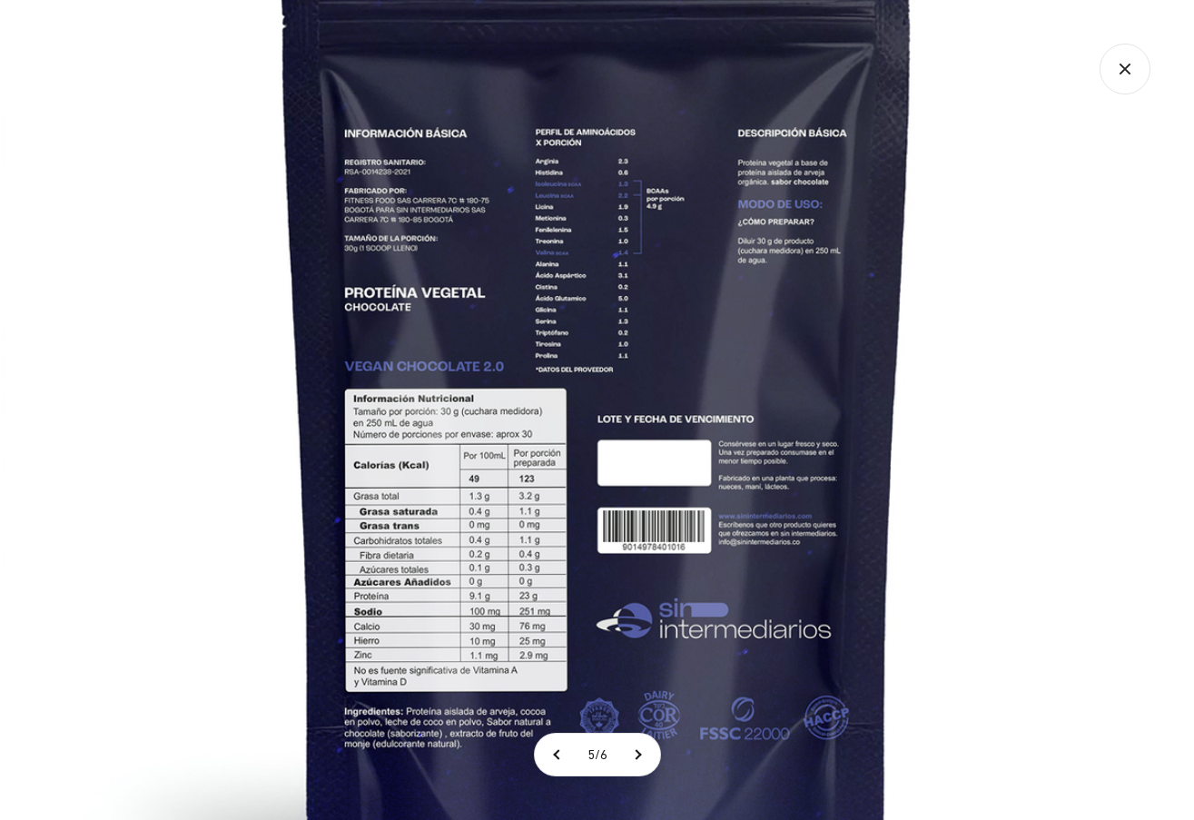
scroll to position [0, 0]
